Goal: Complete application form

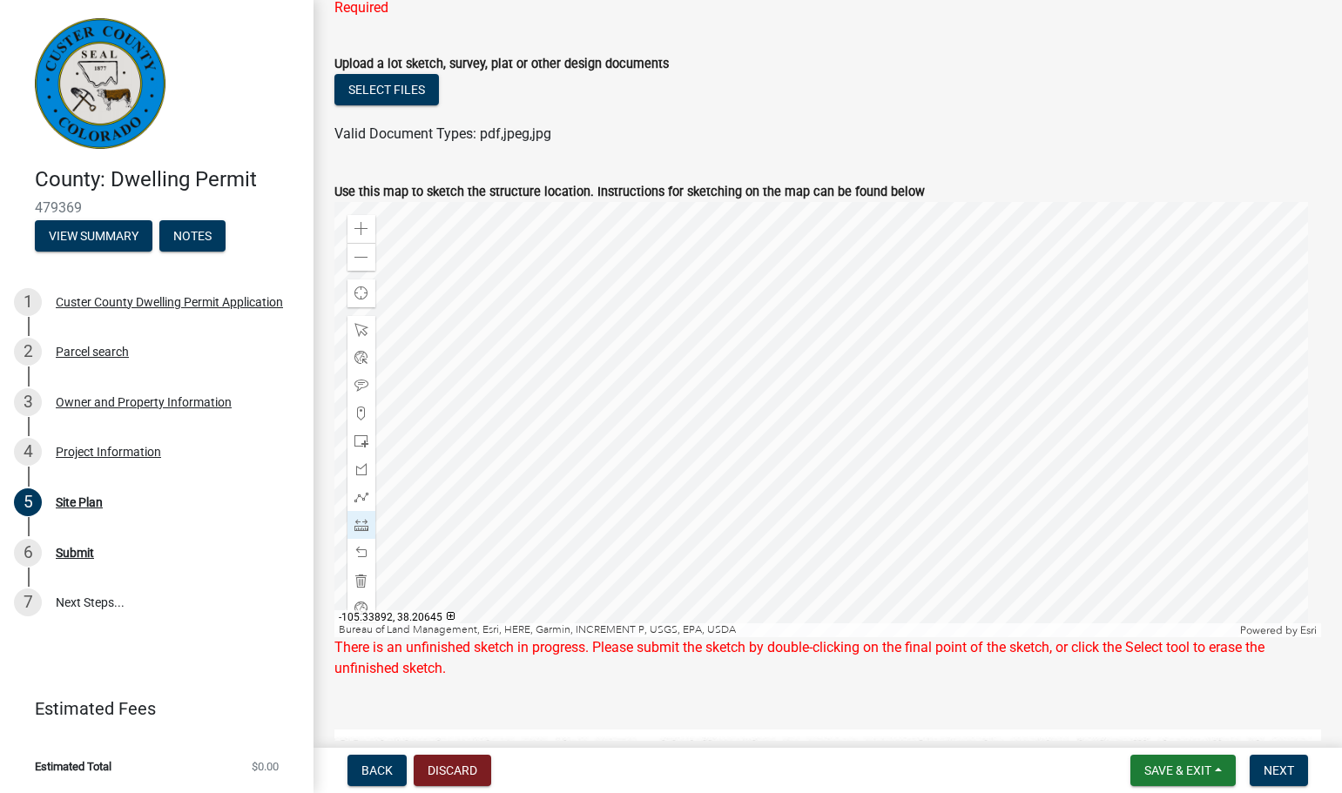
scroll to position [234, 0]
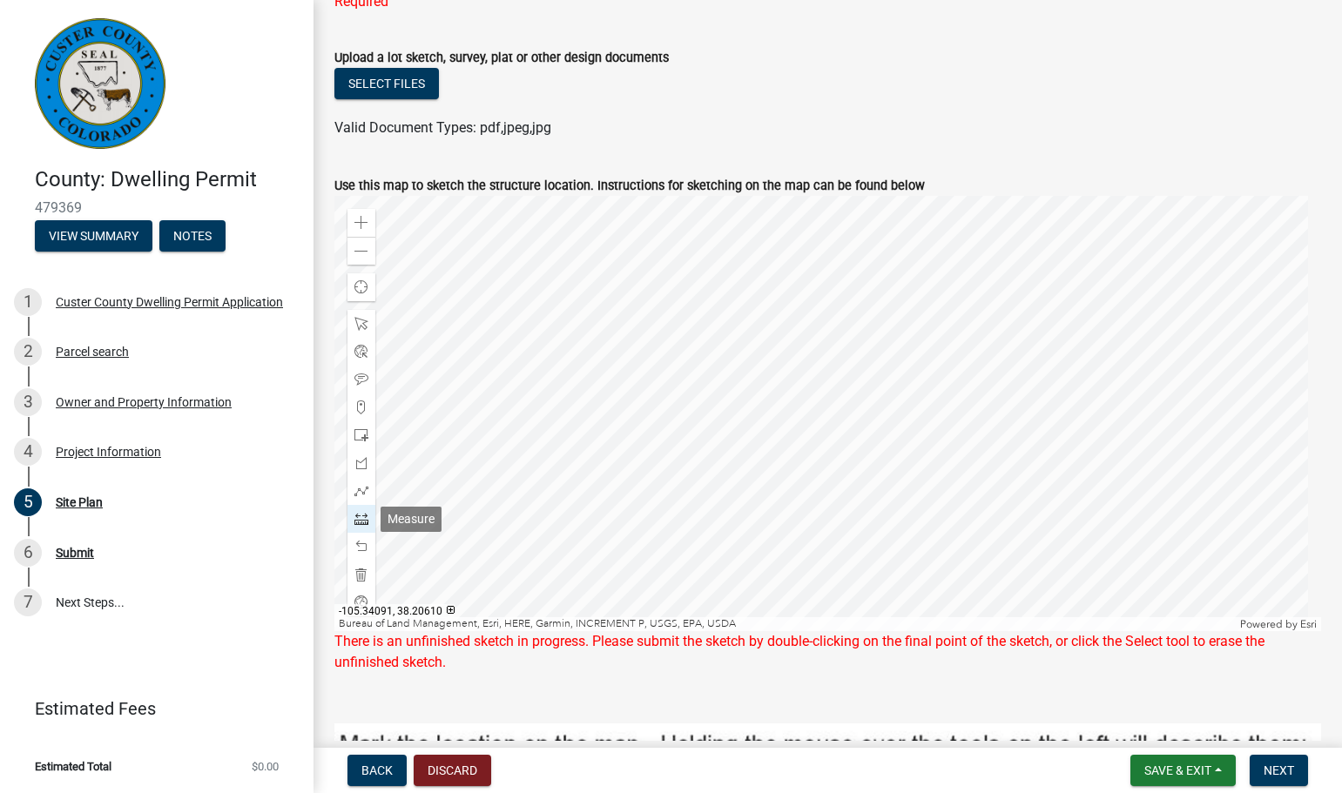
click at [361, 516] on span at bounding box center [361, 519] width 14 height 14
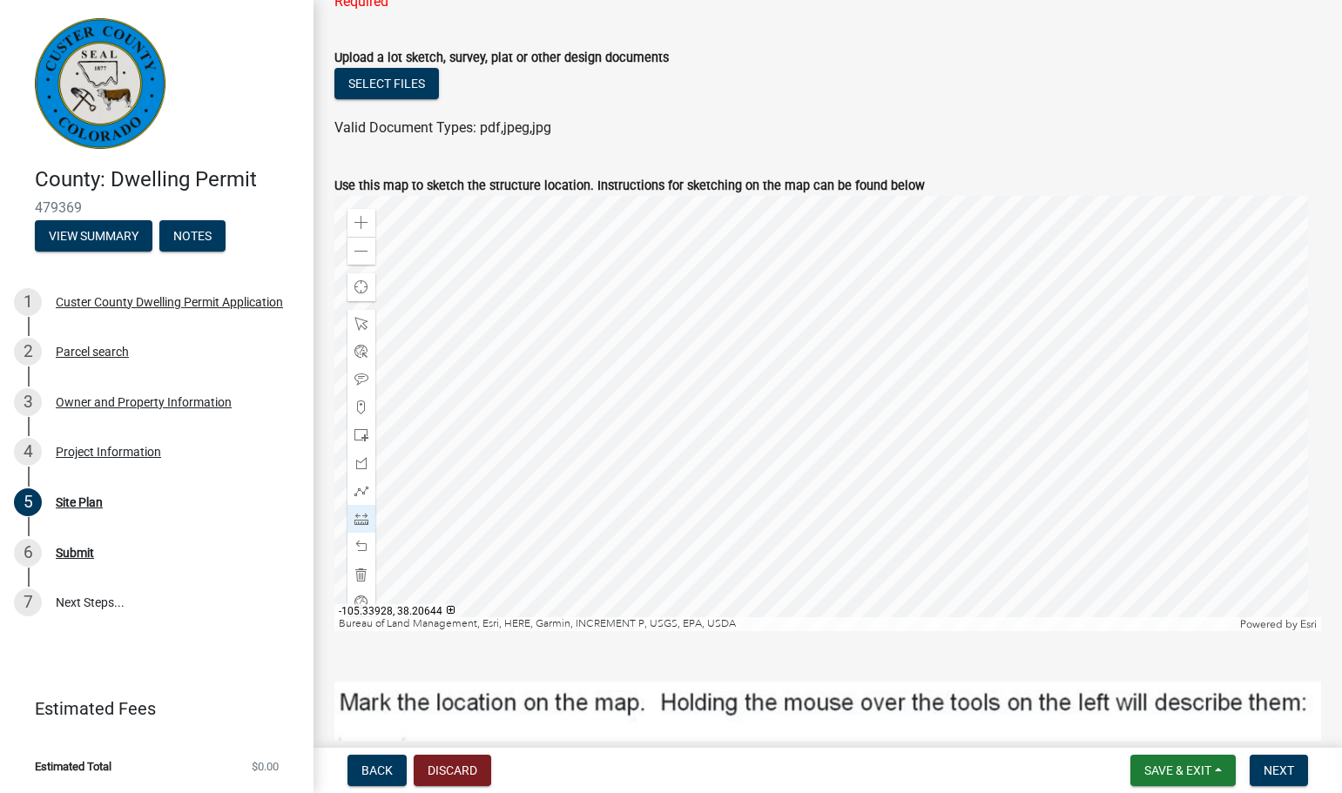
click at [657, 463] on div at bounding box center [827, 413] width 986 height 435
click at [658, 464] on div at bounding box center [827, 413] width 986 height 435
click at [360, 317] on span at bounding box center [361, 324] width 14 height 14
drag, startPoint x: 357, startPoint y: 520, endPoint x: 384, endPoint y: 514, distance: 27.7
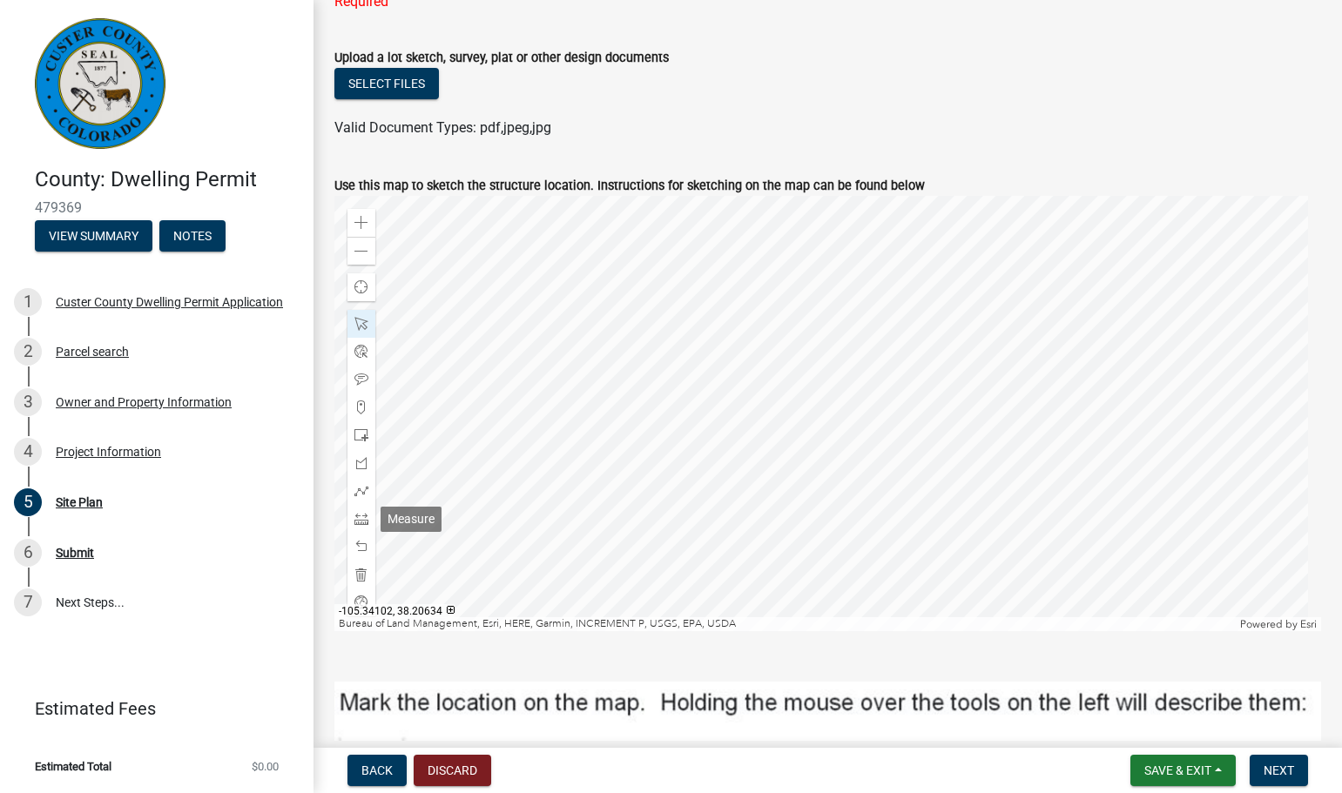
click at [356, 517] on span at bounding box center [361, 519] width 14 height 14
click at [745, 253] on div at bounding box center [827, 413] width 986 height 435
click at [747, 249] on div at bounding box center [827, 413] width 986 height 435
click at [767, 450] on div at bounding box center [827, 413] width 986 height 435
click at [766, 450] on div at bounding box center [827, 413] width 986 height 435
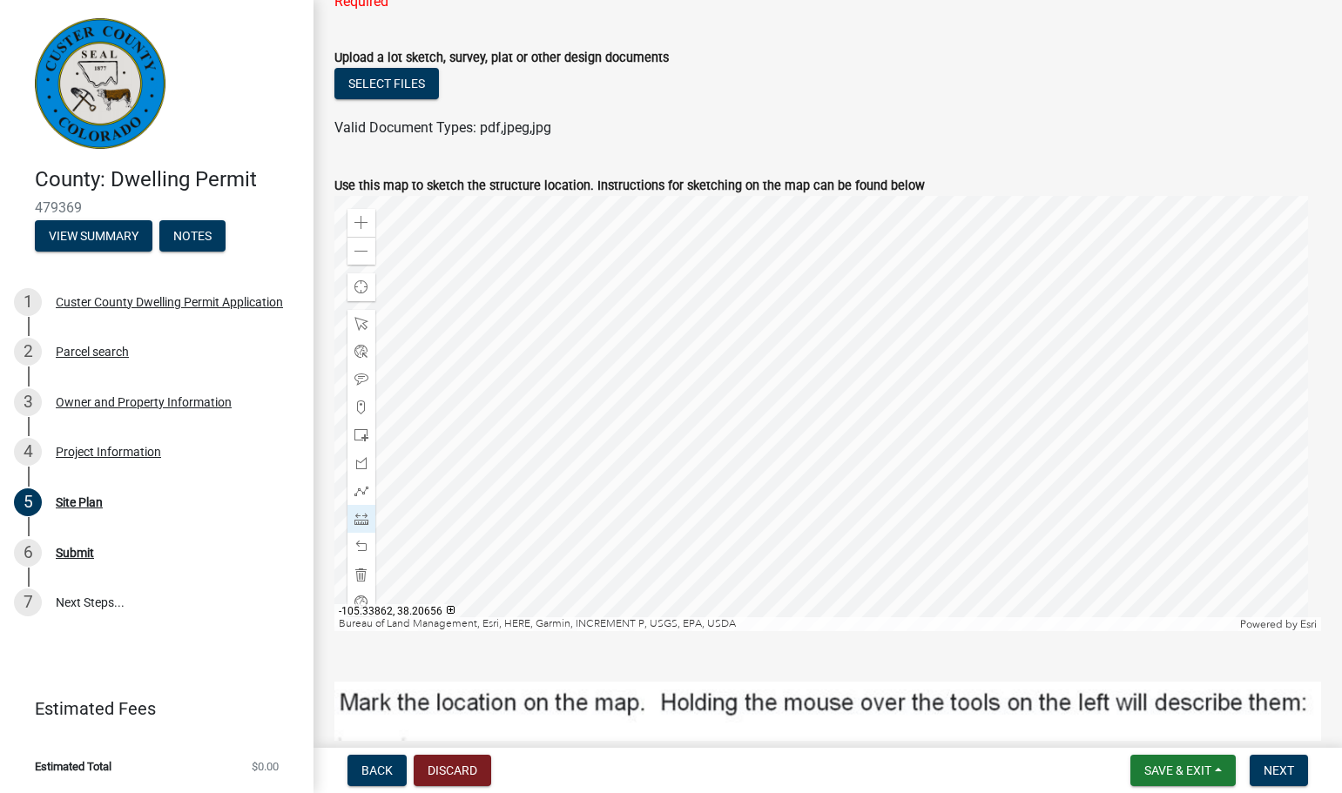
click at [766, 450] on div at bounding box center [827, 413] width 986 height 435
click at [994, 95] on div "Select files" at bounding box center [827, 86] width 986 height 36
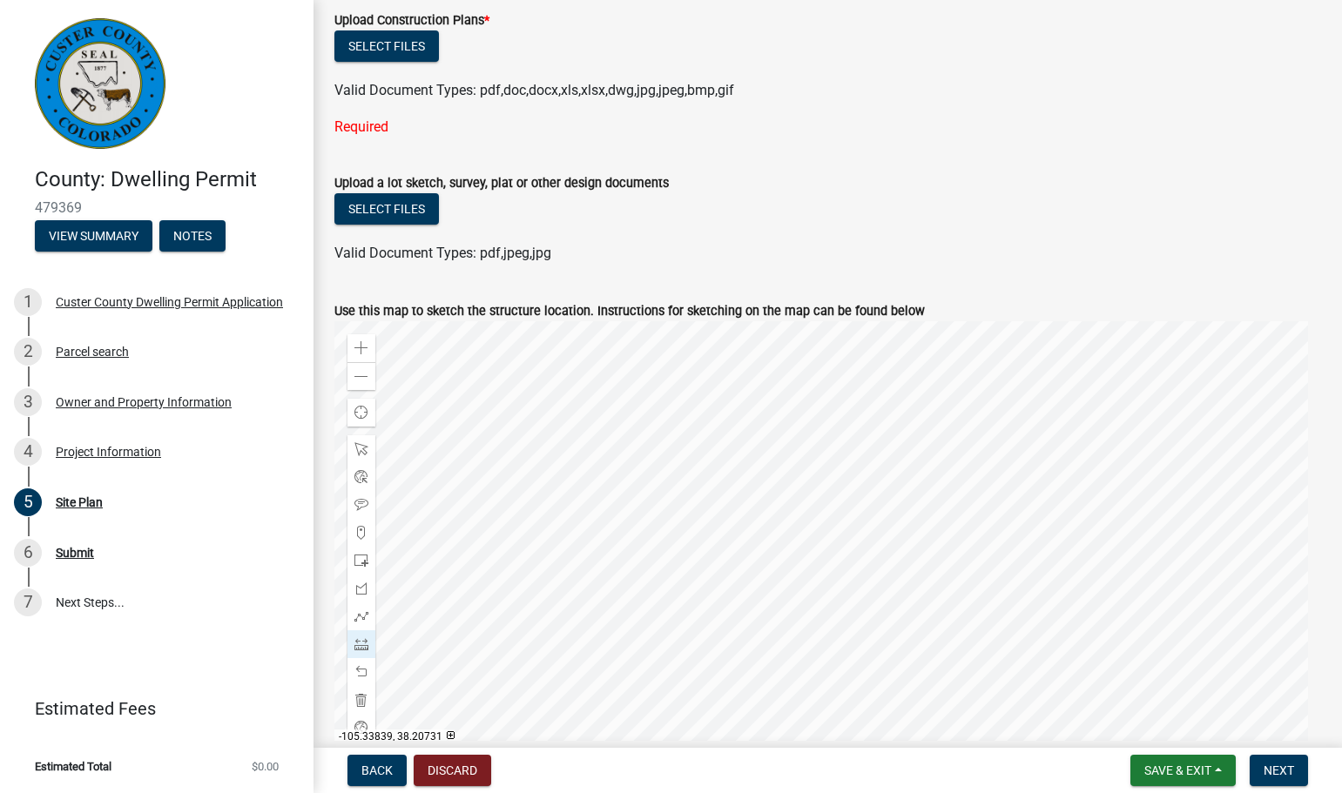
scroll to position [77, 0]
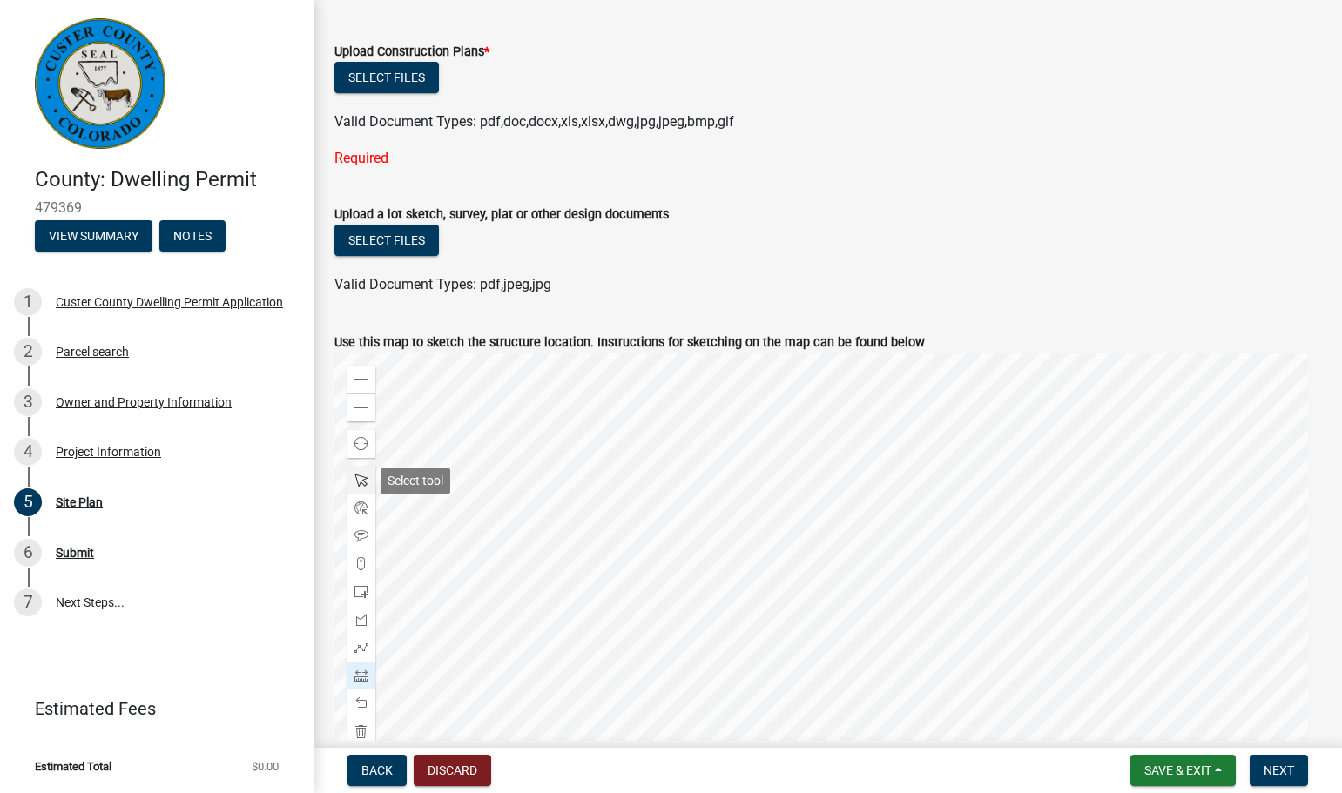
click at [362, 475] on span at bounding box center [361, 481] width 14 height 14
click at [381, 77] on button "Select files" at bounding box center [386, 77] width 104 height 31
